Goal: Information Seeking & Learning: Find specific page/section

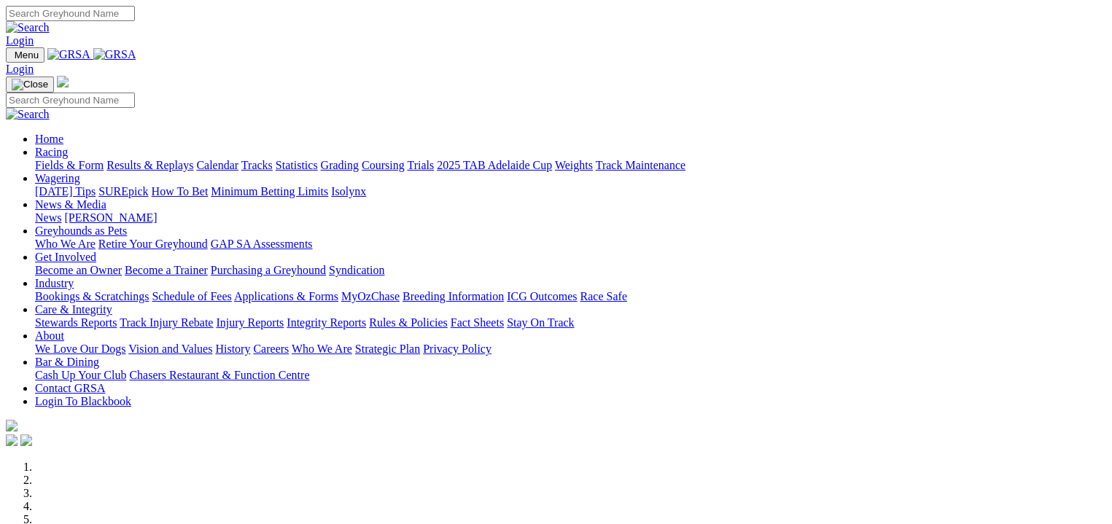
click at [67, 159] on link "Fields & Form" at bounding box center [69, 165] width 69 height 12
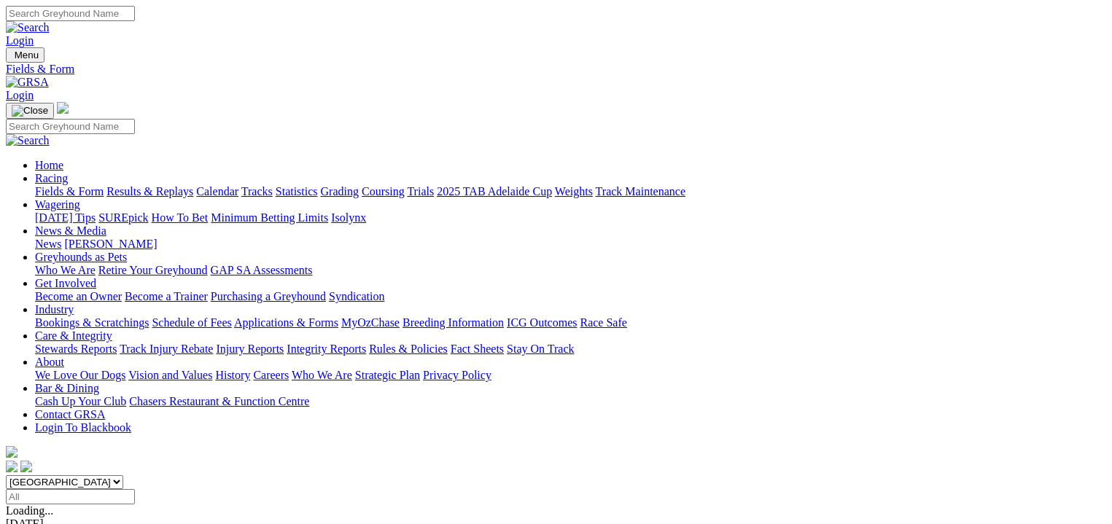
scroll to position [182, 0]
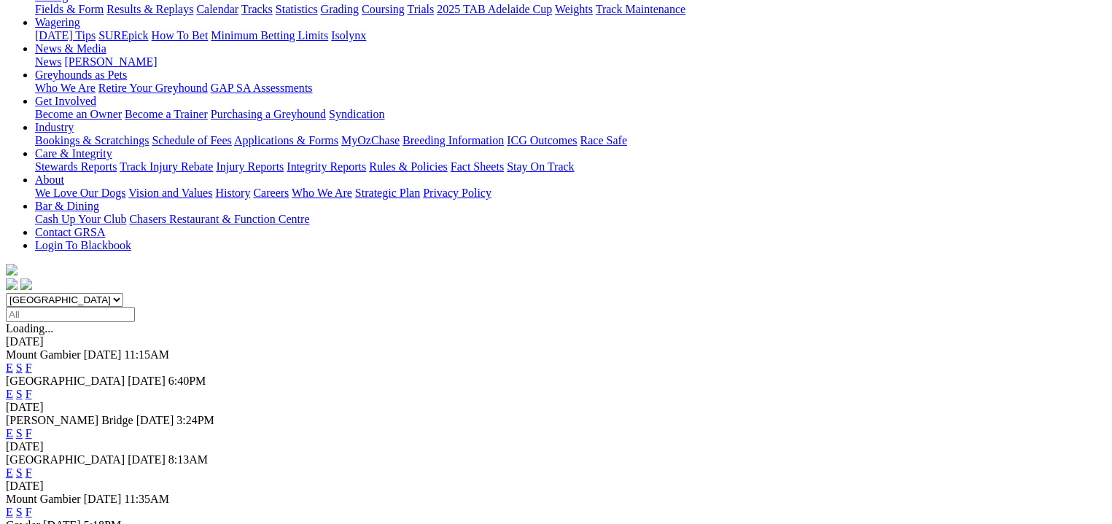
click at [32, 362] on link "F" at bounding box center [29, 368] width 7 height 12
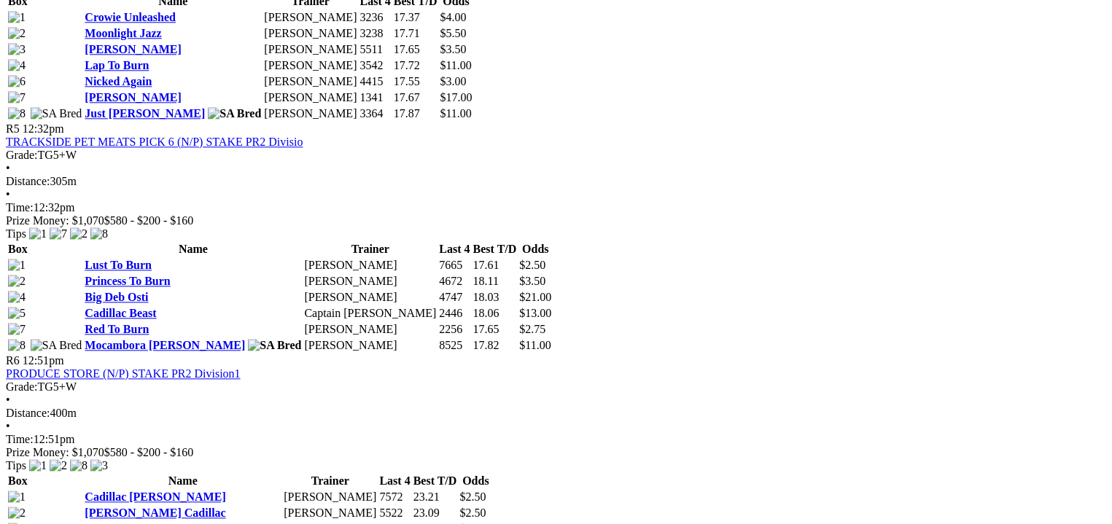
scroll to position [1604, 0]
